Goal: Register for event/course

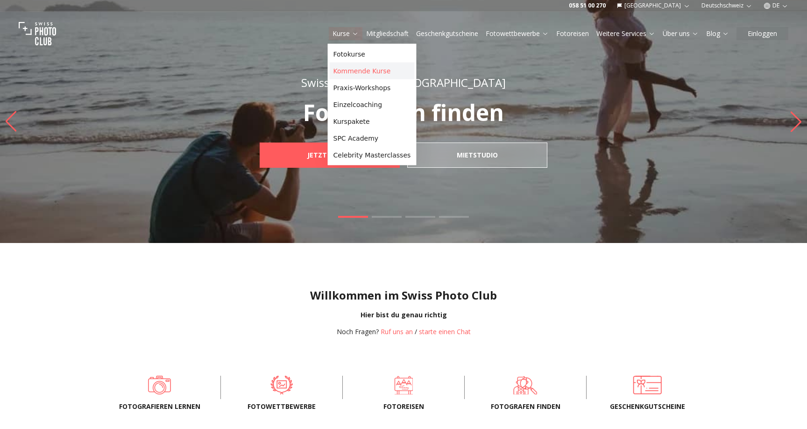
click at [343, 67] on link "Kommende Kurse" at bounding box center [372, 71] width 85 height 17
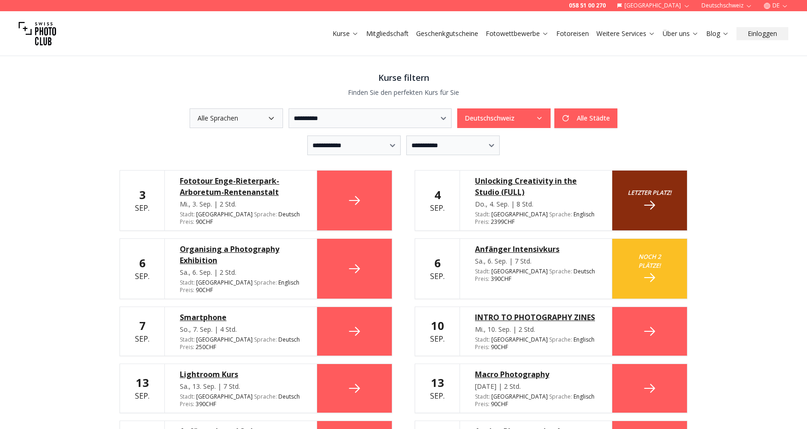
scroll to position [197, 0]
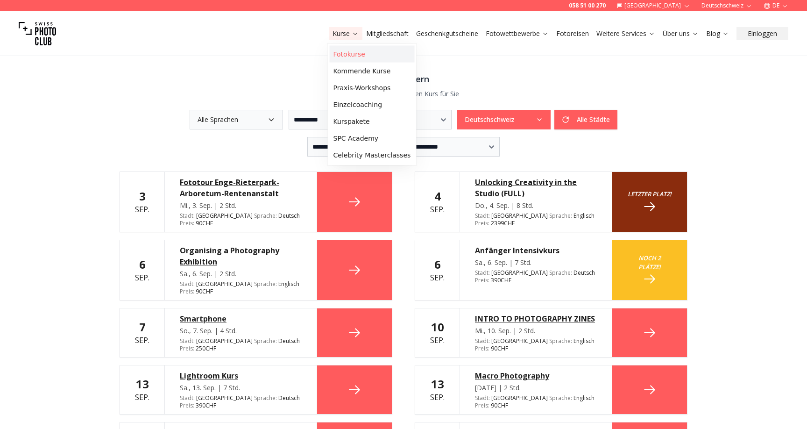
click at [347, 54] on link "Fotokurse" at bounding box center [372, 54] width 85 height 17
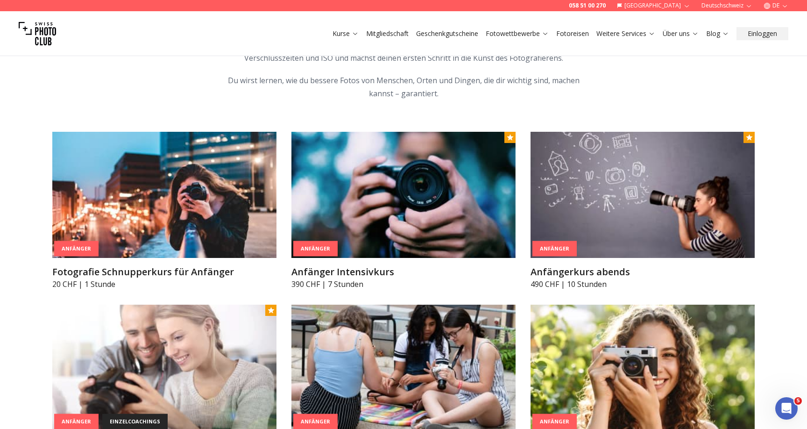
scroll to position [2119, 0]
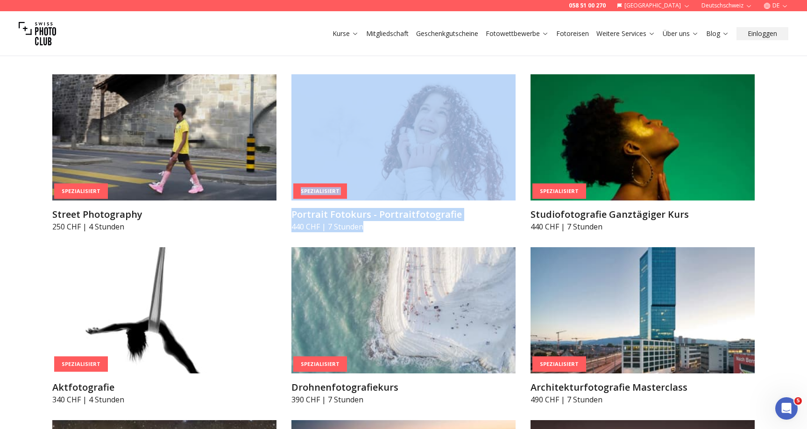
click at [435, 231] on p "440 CHF | 7 Stunden" at bounding box center [404, 226] width 224 height 11
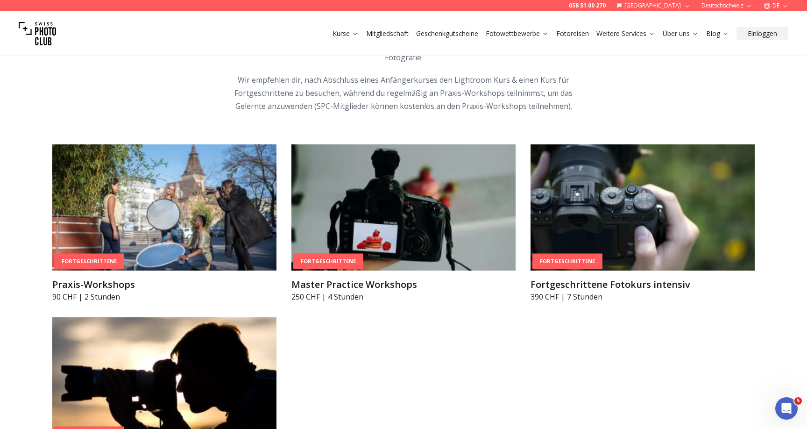
scroll to position [1605, 0]
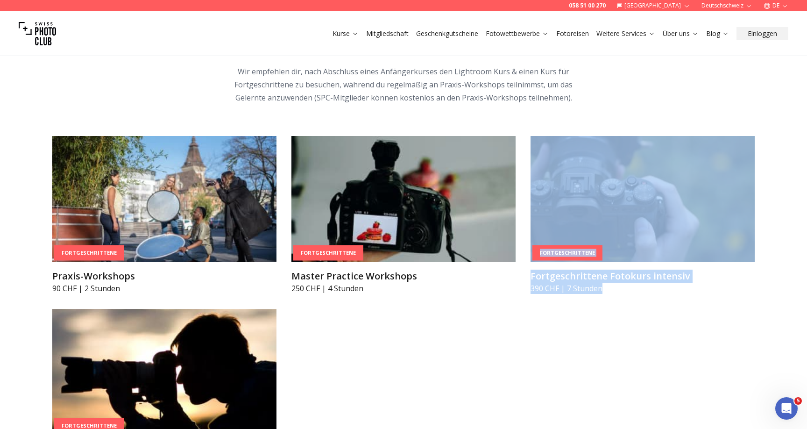
click at [580, 309] on div "Fortgeschrittene Praxis-Workshops 90 CHF | 2 Stunden Fortgeschrittene Master Pr…" at bounding box center [403, 301] width 703 height 331
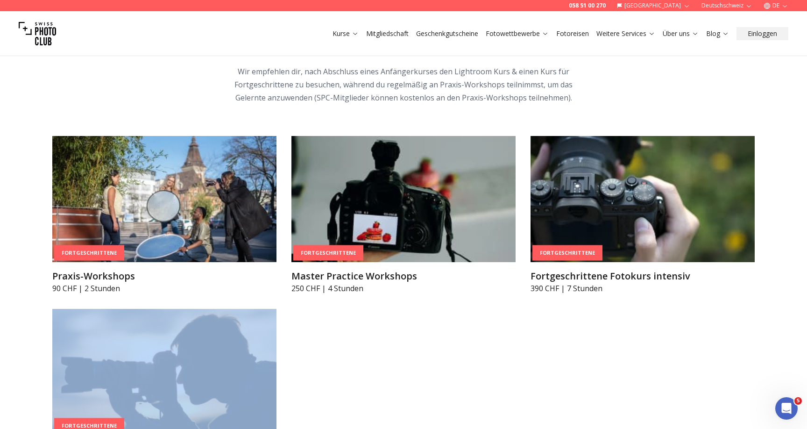
click at [580, 309] on div "Fortgeschrittene Praxis-Workshops 90 CHF | 2 Stunden Fortgeschrittene Master Pr…" at bounding box center [403, 301] width 703 height 331
